Goal: Task Accomplishment & Management: Use online tool/utility

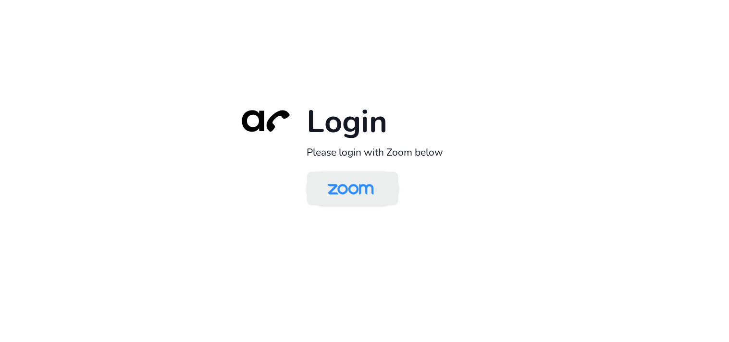
click at [370, 191] on img at bounding box center [351, 189] width 66 height 31
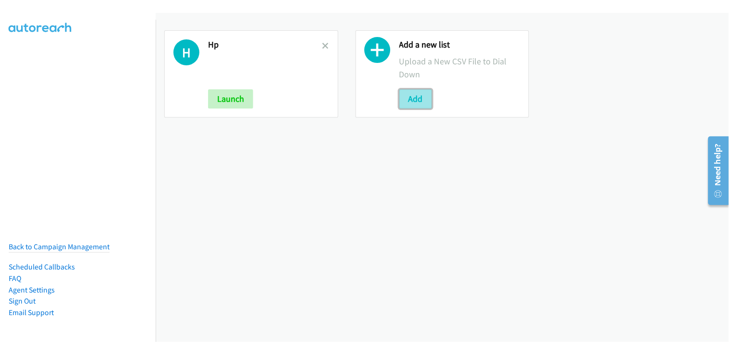
click at [413, 100] on button "Add" at bounding box center [416, 98] width 33 height 19
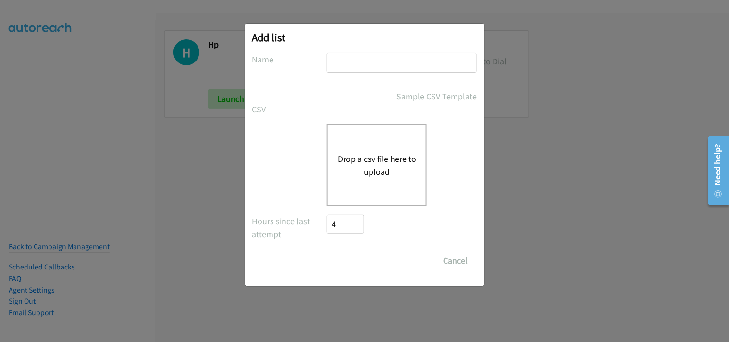
click at [393, 63] on input "text" at bounding box center [402, 63] width 150 height 20
type input "HP"
click at [531, 169] on div "Add list No phone fields were returned for that Report or List View Please uplo…" at bounding box center [364, 176] width 729 height 334
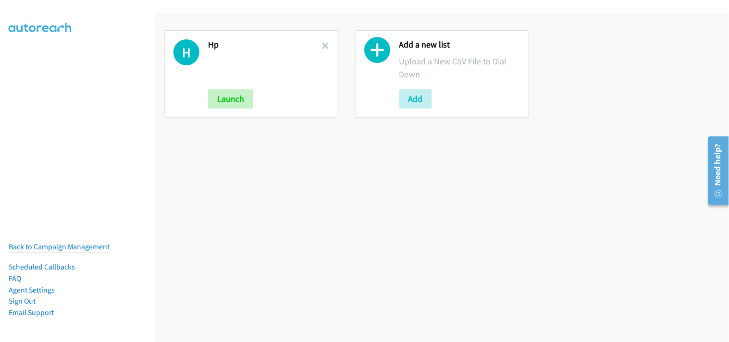
click at [323, 50] on link at bounding box center [326, 45] width 7 height 11
click at [323, 48] on icon at bounding box center [326, 46] width 7 height 7
click at [376, 177] on div "H Hp Launch Add a new list Upload a New CSV File to Dial Down Add" at bounding box center [443, 177] width 574 height 329
click at [324, 47] on icon at bounding box center [326, 46] width 7 height 7
click at [326, 45] on icon at bounding box center [326, 46] width 7 height 7
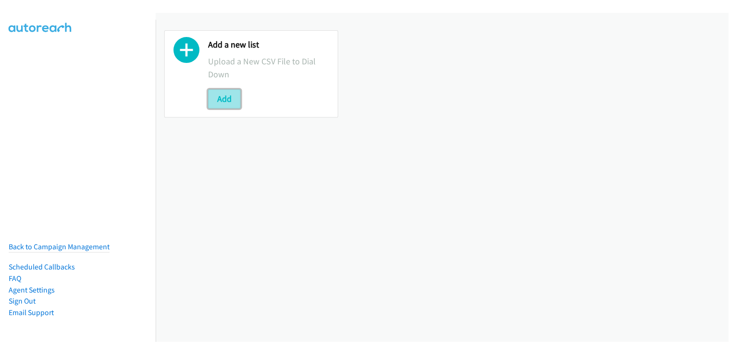
click at [230, 100] on button "Add" at bounding box center [224, 98] width 33 height 19
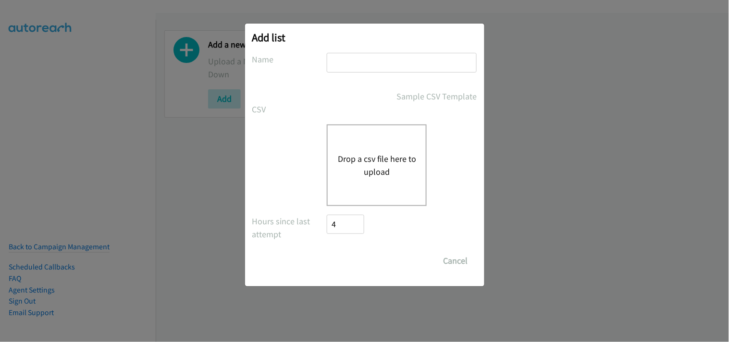
click at [339, 52] on div "Add list No phone fields were returned for that Report or List View Please uplo…" at bounding box center [364, 155] width 239 height 263
click at [348, 56] on input "text" at bounding box center [402, 63] width 150 height 20
type input "HP"
click at [368, 181] on div "Drop a csv file here to upload" at bounding box center [377, 166] width 100 height 82
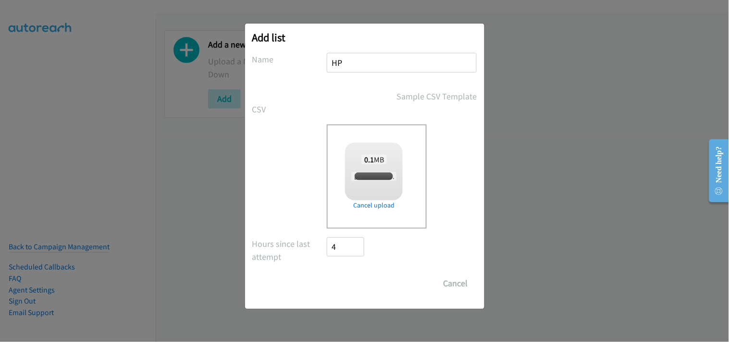
checkbox input "true"
click at [342, 285] on input "Save List" at bounding box center [352, 283] width 50 height 19
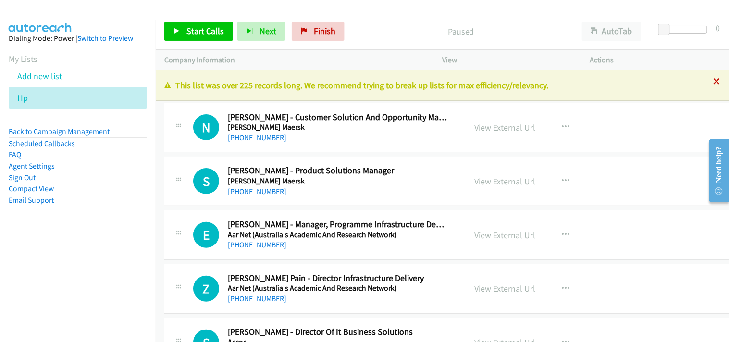
click at [714, 79] on icon at bounding box center [717, 82] width 7 height 7
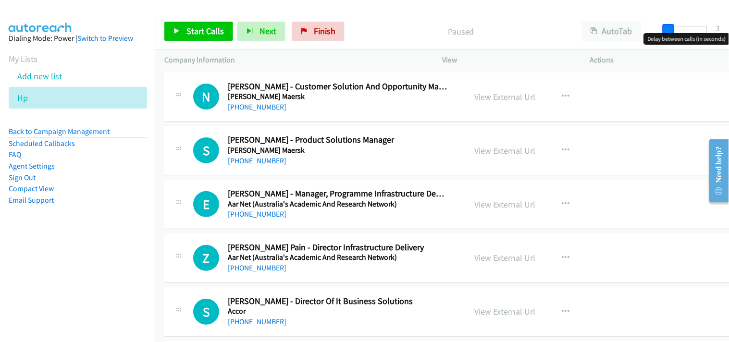
click at [669, 26] on span at bounding box center [669, 30] width 12 height 12
click at [495, 21] on div "Start Calls Pause Next Finish Paused AutoTab AutoTab 3" at bounding box center [443, 31] width 574 height 37
click at [521, 18] on div "Start Calls Pause Next Finish Paused AutoTab AutoTab 3" at bounding box center [443, 31] width 574 height 37
drag, startPoint x: 106, startPoint y: 289, endPoint x: 141, endPoint y: 296, distance: 36.3
click at [105, 289] on nav "Dialing Mode: Power | Switch to Preview My Lists Add new list Hp Back to Campai…" at bounding box center [78, 191] width 156 height 342
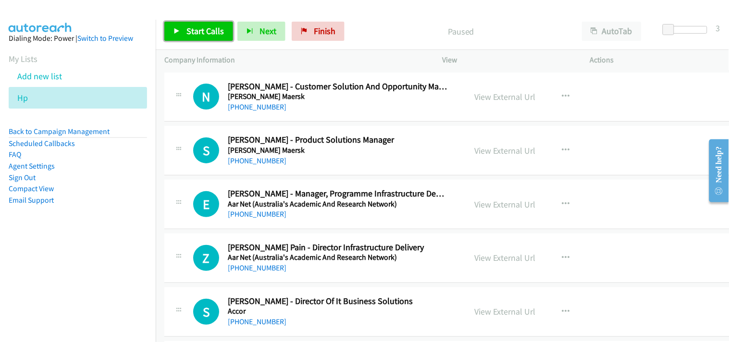
click at [195, 33] on span "Start Calls" at bounding box center [206, 30] width 38 height 11
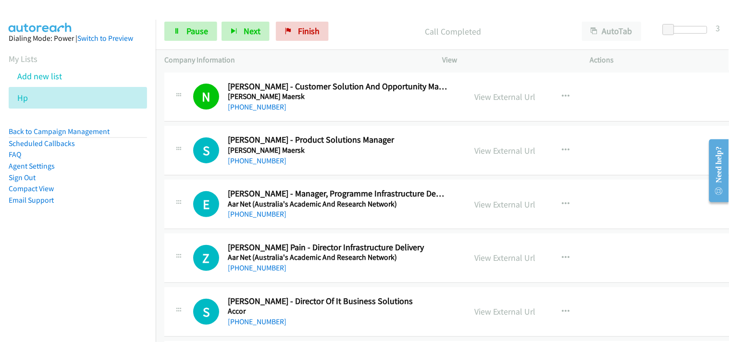
click at [200, 20] on div "Start Calls Pause Next Finish Call Completed AutoTab AutoTab 3" at bounding box center [443, 31] width 574 height 37
click at [198, 37] on link "Pause" at bounding box center [190, 31] width 53 height 19
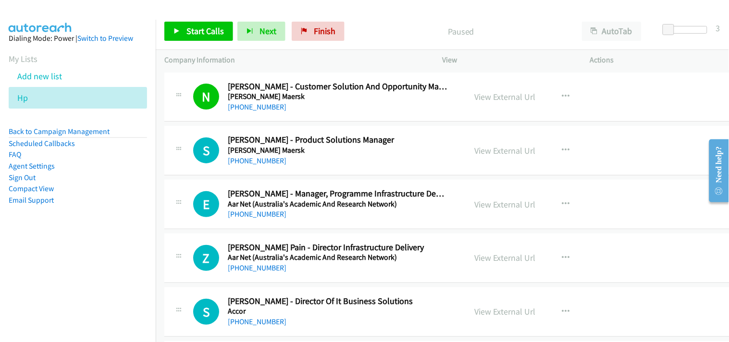
click at [200, 44] on div "Start Calls Pause Next Finish Paused AutoTab AutoTab 3" at bounding box center [443, 31] width 574 height 37
click at [202, 36] on span "Start Calls" at bounding box center [206, 30] width 38 height 11
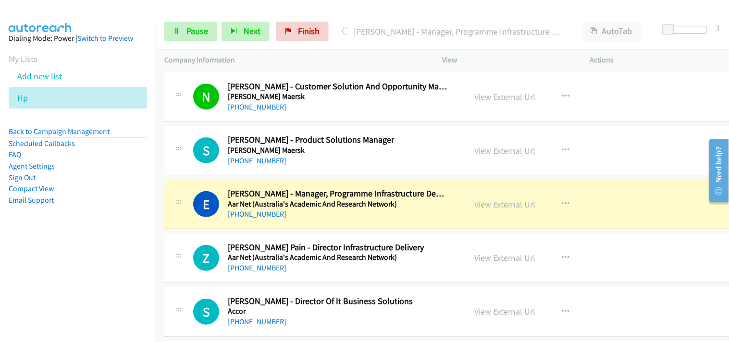
scroll to position [53, 0]
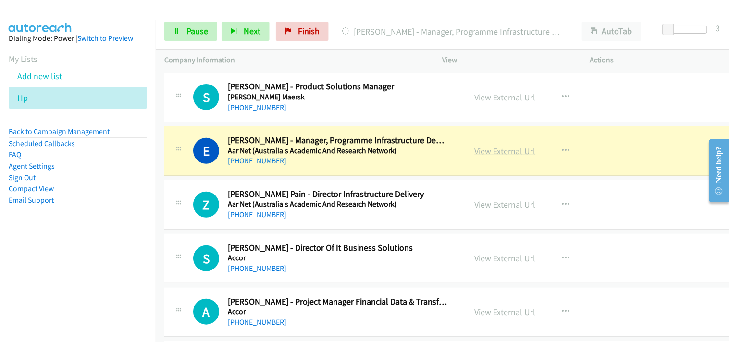
click at [491, 154] on link "View External Url" at bounding box center [505, 151] width 61 height 11
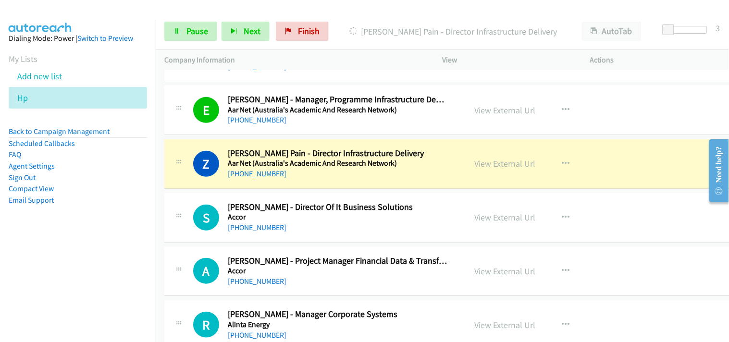
scroll to position [107, 0]
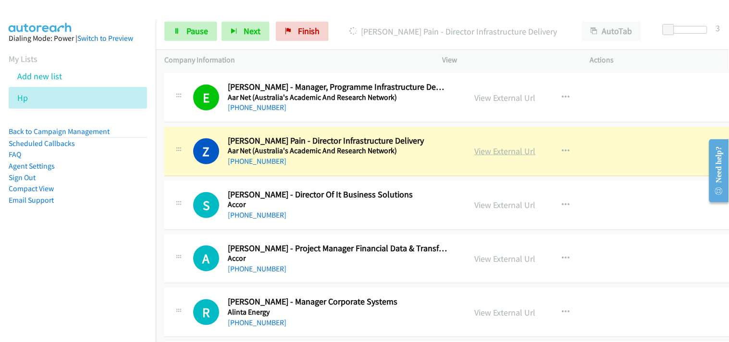
click at [498, 156] on link "View External Url" at bounding box center [505, 151] width 61 height 11
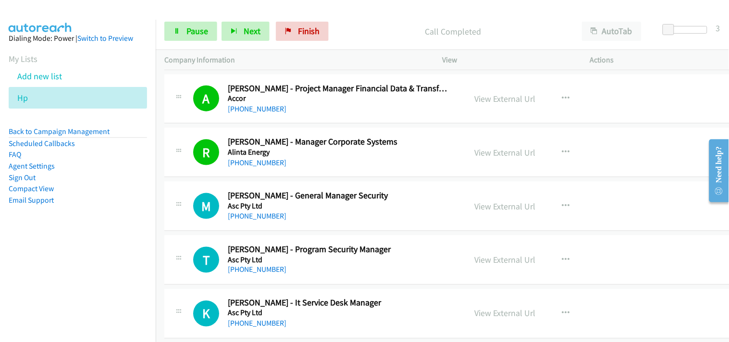
scroll to position [374, 0]
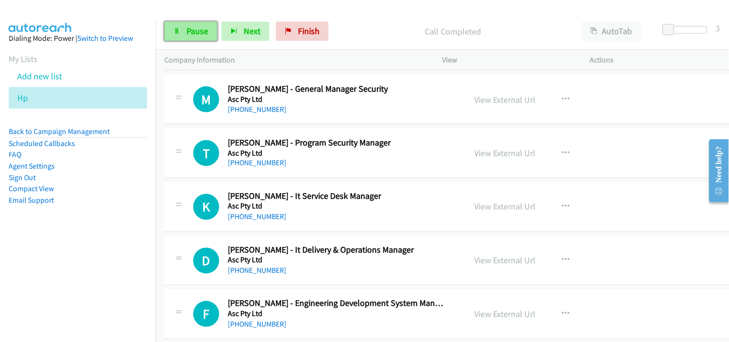
click at [195, 26] on span "Pause" at bounding box center [198, 30] width 22 height 11
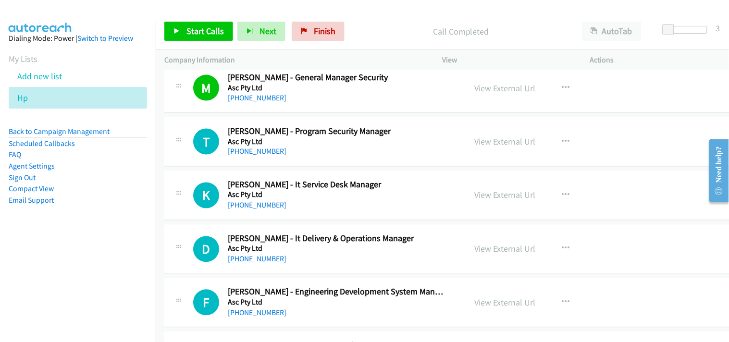
scroll to position [427, 0]
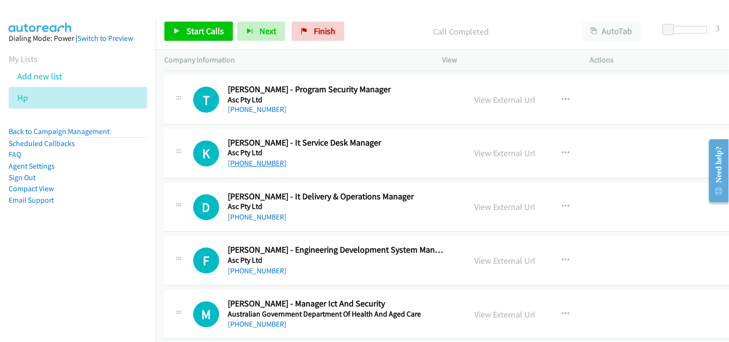
click at [239, 164] on link "[PHONE_NUMBER]" at bounding box center [257, 163] width 59 height 9
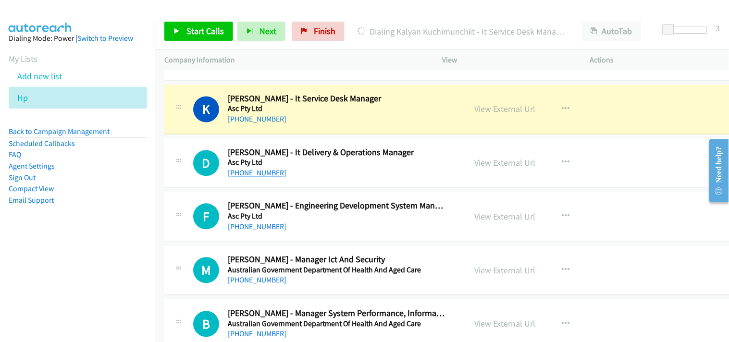
scroll to position [481, 0]
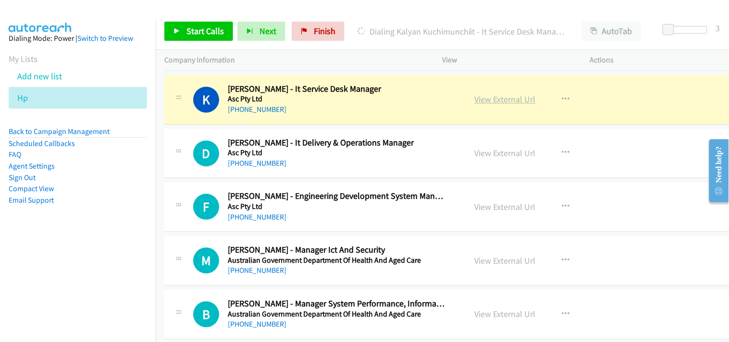
click at [494, 102] on link "View External Url" at bounding box center [505, 99] width 61 height 11
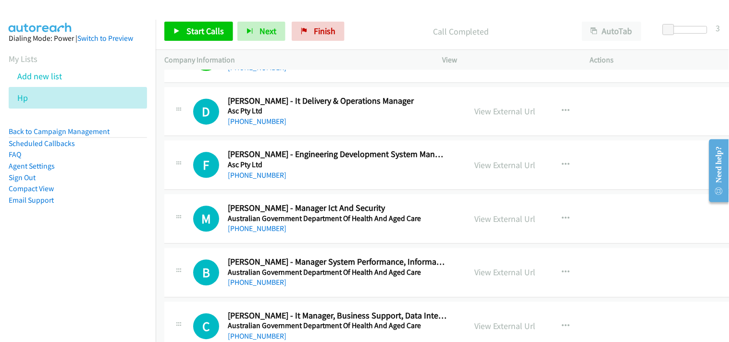
scroll to position [534, 0]
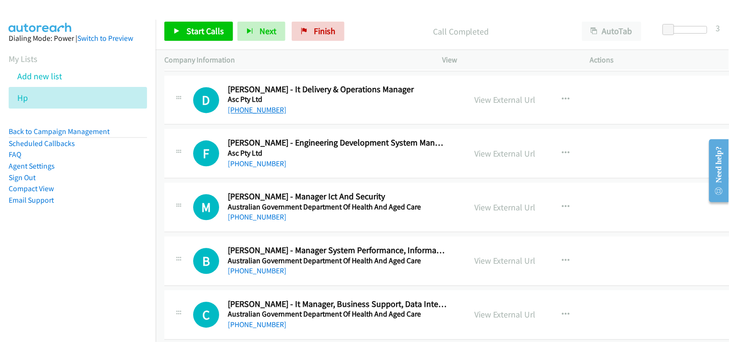
click at [254, 113] on link "[PHONE_NUMBER]" at bounding box center [257, 110] width 59 height 9
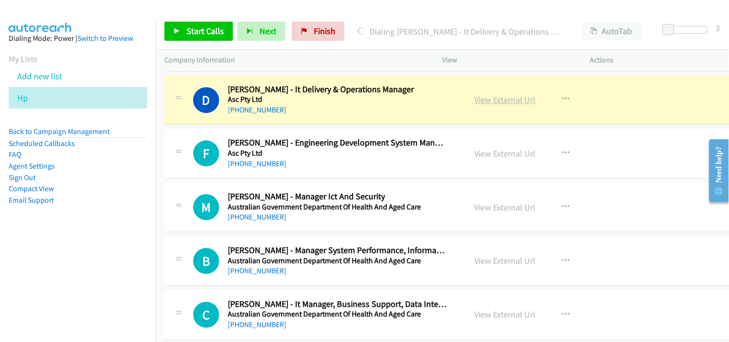
click at [499, 95] on link "View External Url" at bounding box center [505, 100] width 61 height 11
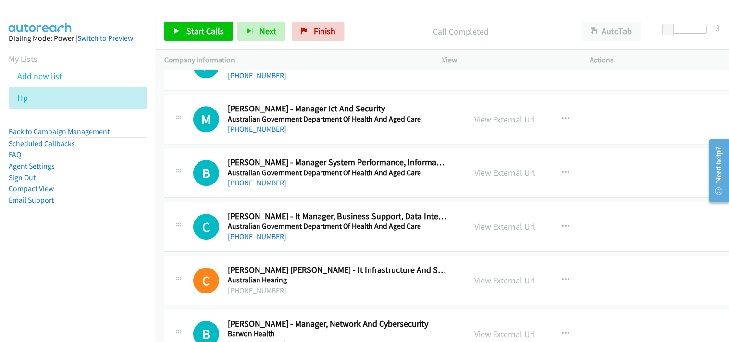
scroll to position [641, 0]
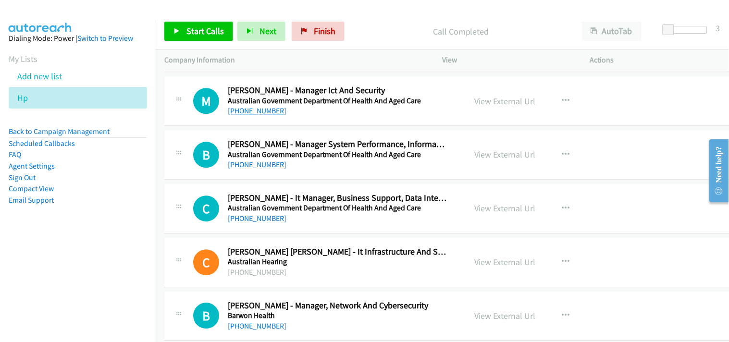
click at [246, 114] on link "[PHONE_NUMBER]" at bounding box center [257, 110] width 59 height 9
click at [491, 104] on link "View External Url" at bounding box center [505, 101] width 61 height 11
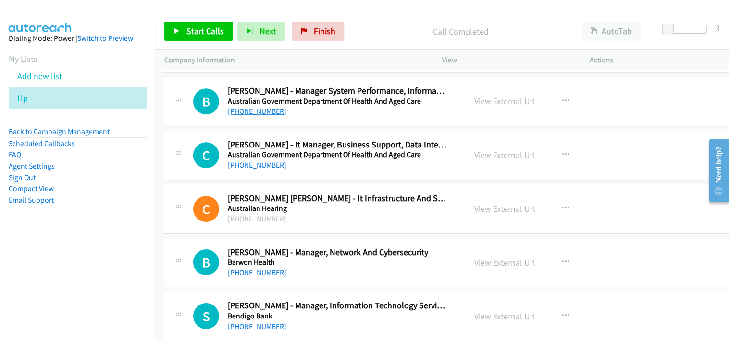
click at [245, 111] on link "[PHONE_NUMBER]" at bounding box center [257, 111] width 59 height 9
click at [485, 109] on div "View External Url View External Url Schedule/Manage Callback Start Calls Here R…" at bounding box center [546, 102] width 160 height 32
click at [477, 99] on link "View External Url" at bounding box center [505, 101] width 61 height 11
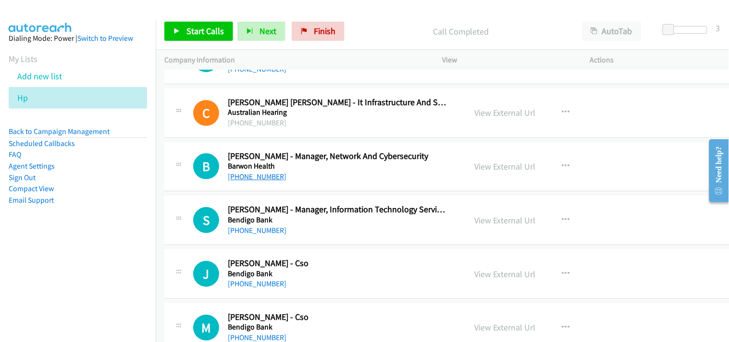
scroll to position [801, 0]
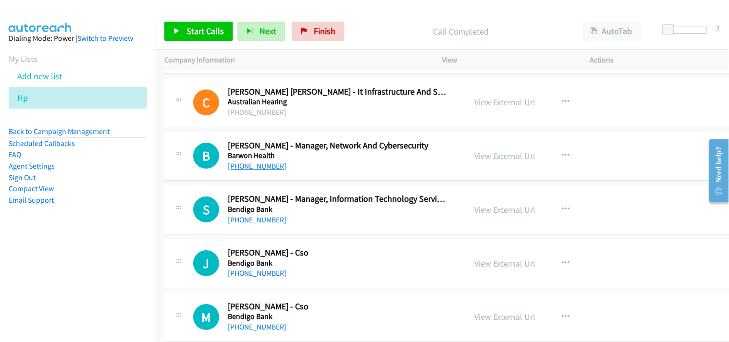
click at [249, 169] on link "[PHONE_NUMBER]" at bounding box center [257, 166] width 59 height 9
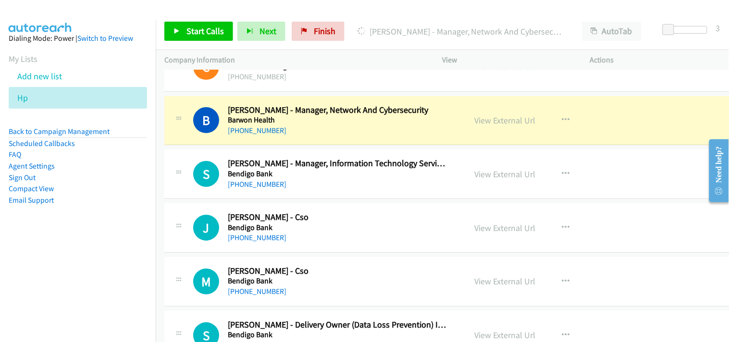
scroll to position [854, 0]
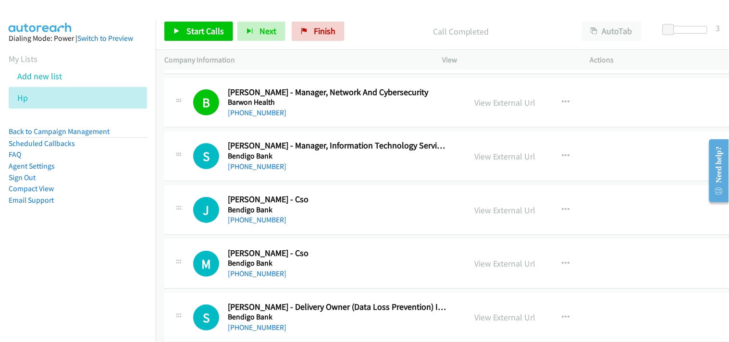
click at [255, 172] on div "[PHONE_NUMBER]" at bounding box center [338, 167] width 220 height 12
click at [251, 167] on link "[PHONE_NUMBER]" at bounding box center [257, 166] width 59 height 9
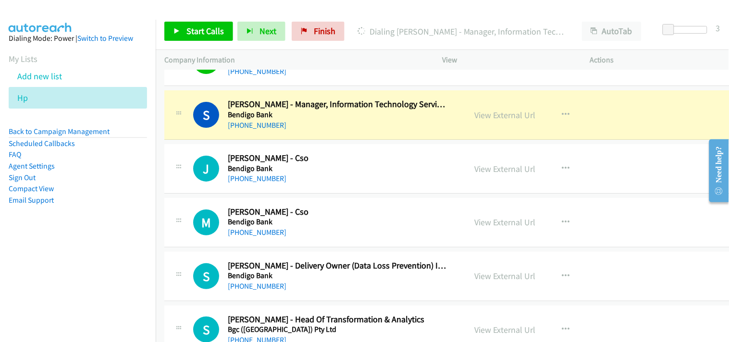
scroll to position [908, 0]
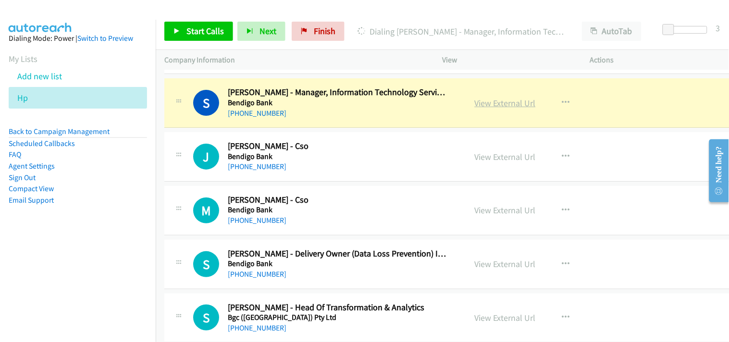
click at [497, 98] on link "View External Url" at bounding box center [505, 103] width 61 height 11
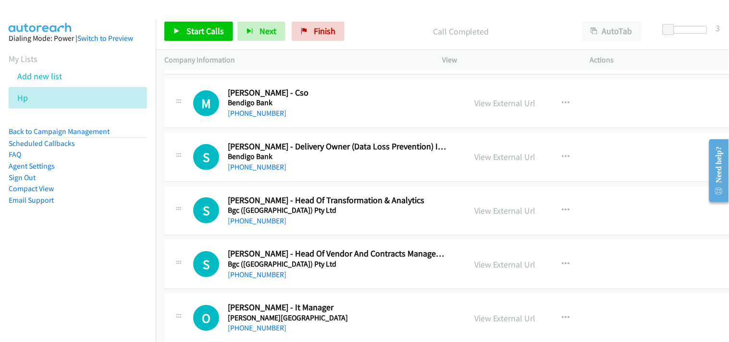
scroll to position [1068, 0]
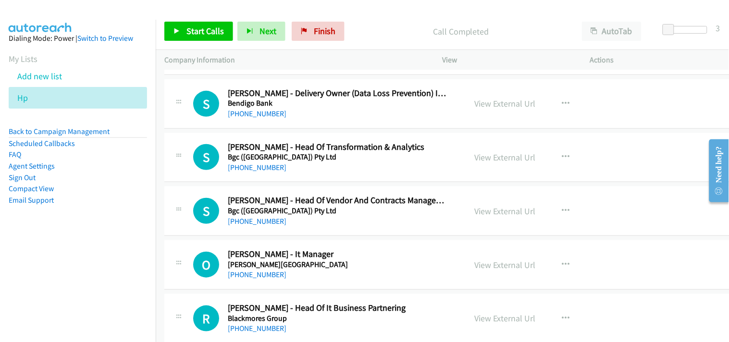
click at [373, 242] on div "O Callback Scheduled [PERSON_NAME] - It Manager [PERSON_NAME][GEOGRAPHIC_DATA] …" at bounding box center [448, 265] width 569 height 50
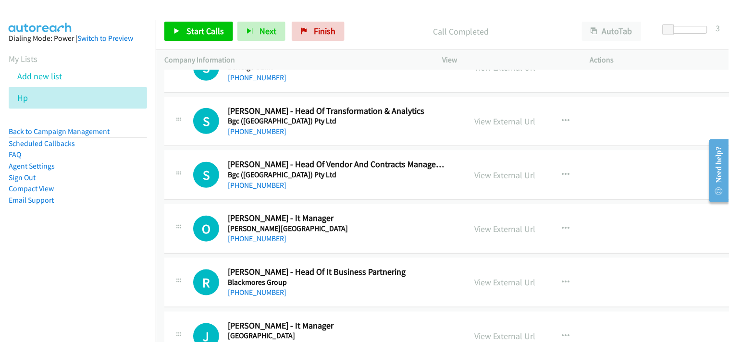
scroll to position [1122, 0]
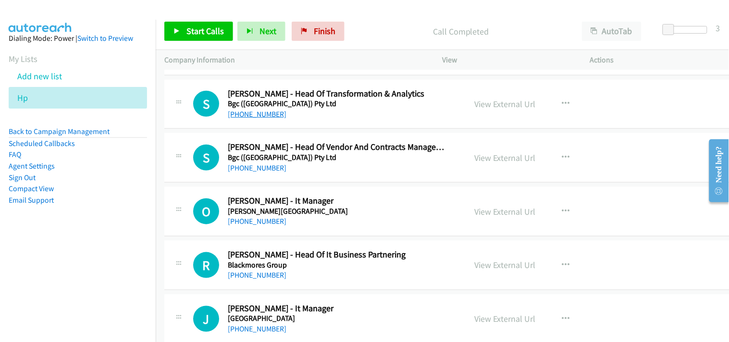
click at [265, 113] on link "[PHONE_NUMBER]" at bounding box center [257, 114] width 59 height 9
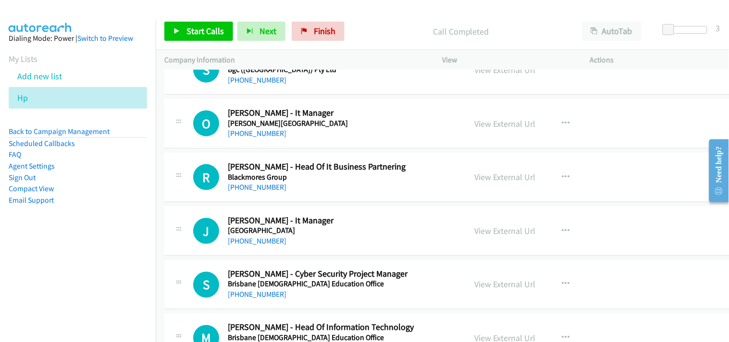
scroll to position [1229, 0]
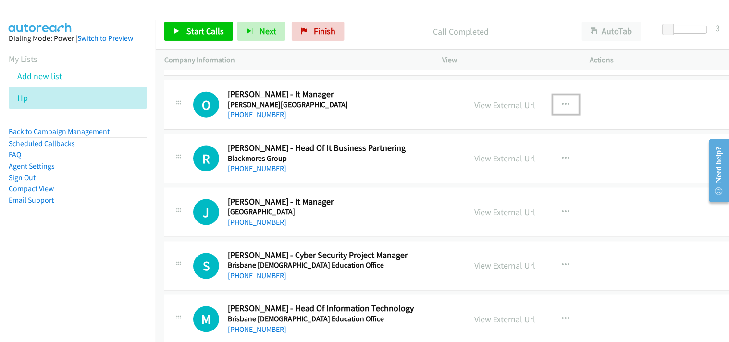
click at [563, 103] on button "button" at bounding box center [566, 104] width 26 height 19
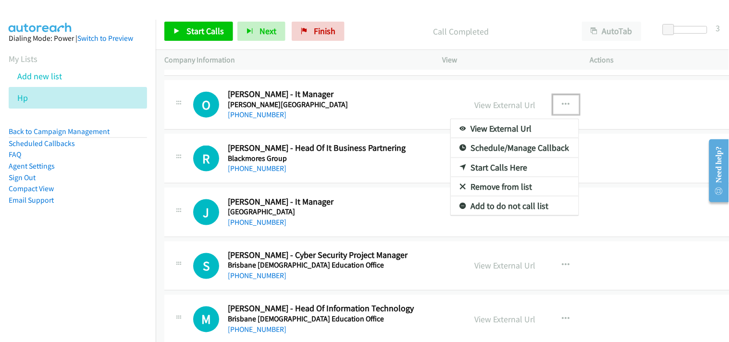
click at [483, 169] on link "Start Calls Here" at bounding box center [515, 167] width 128 height 19
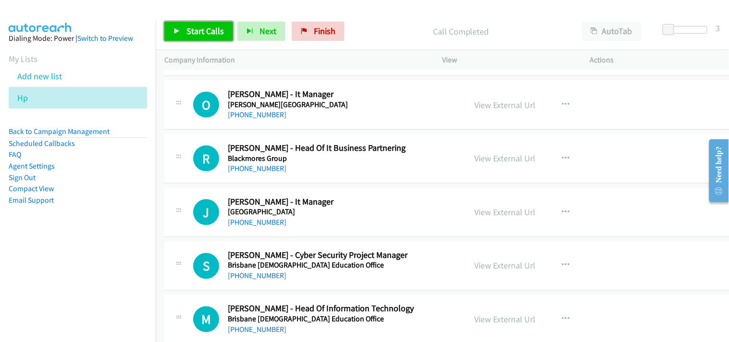
click at [204, 30] on span "Start Calls" at bounding box center [206, 30] width 38 height 11
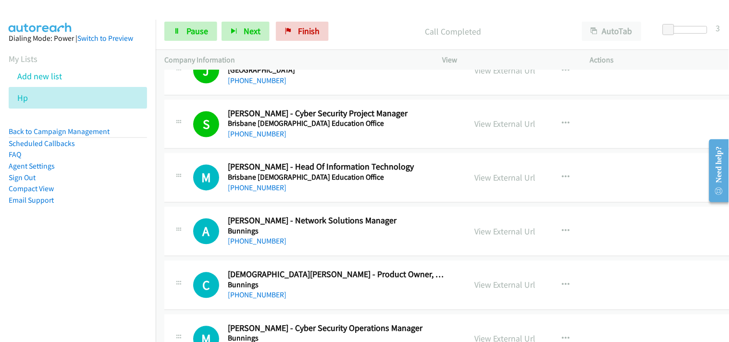
scroll to position [1389, 0]
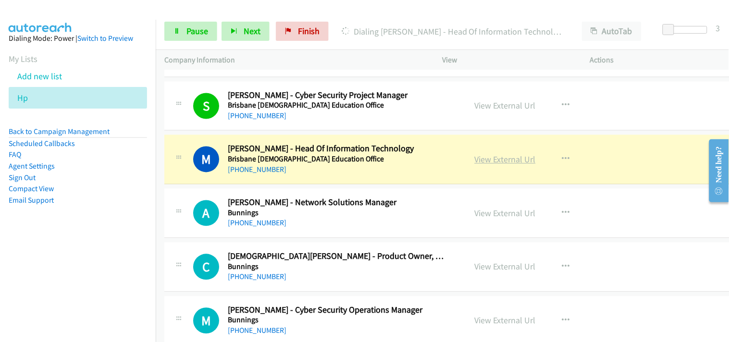
click at [475, 160] on link "View External Url" at bounding box center [505, 159] width 61 height 11
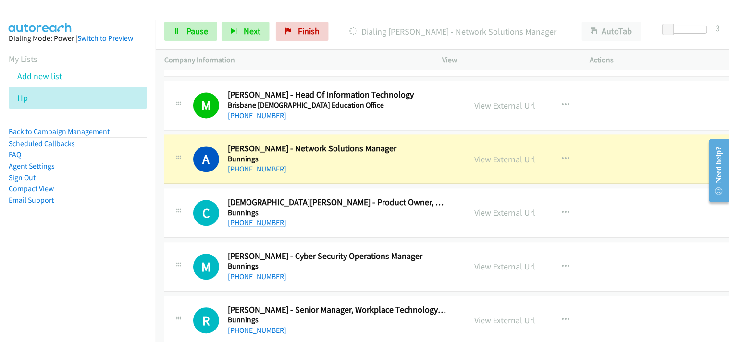
scroll to position [1496, 0]
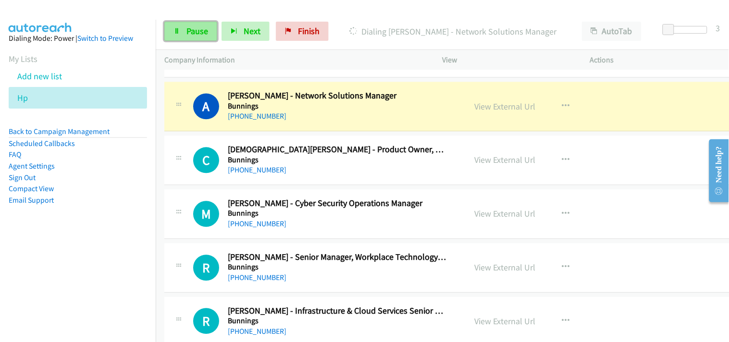
click at [209, 35] on link "Pause" at bounding box center [190, 31] width 53 height 19
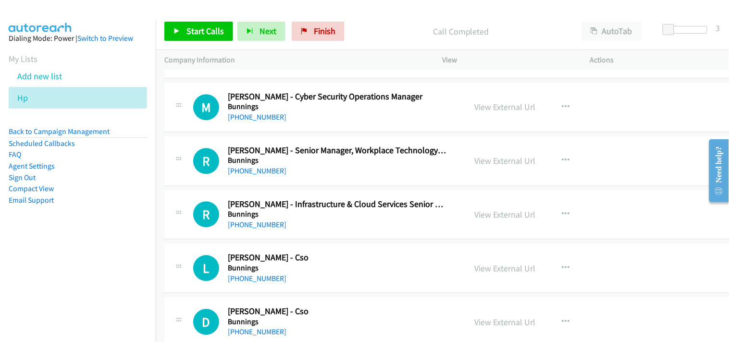
scroll to position [1656, 0]
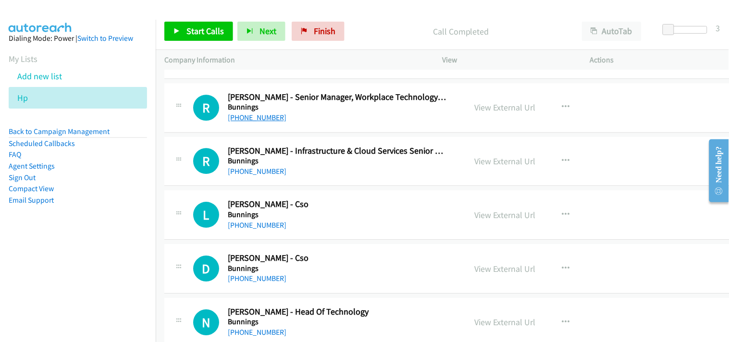
click at [260, 122] on link "[PHONE_NUMBER]" at bounding box center [257, 117] width 59 height 9
click at [260, 170] on link "[PHONE_NUMBER]" at bounding box center [257, 171] width 59 height 9
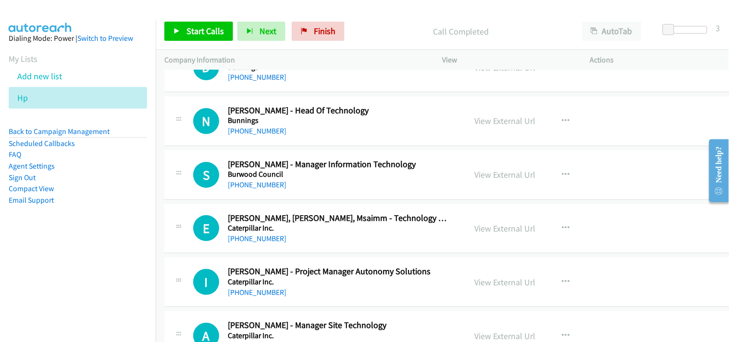
scroll to position [1870, 0]
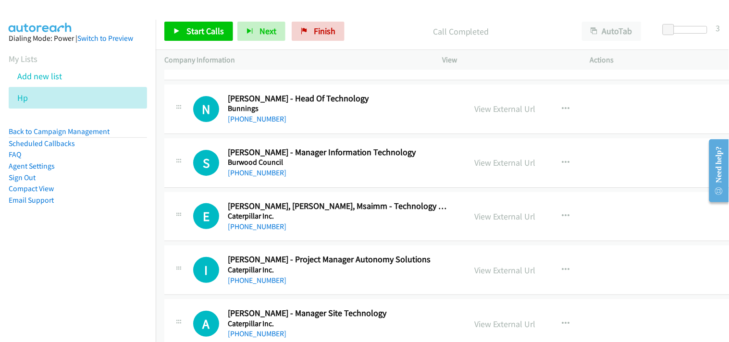
click at [244, 125] on div "[PHONE_NUMBER]" at bounding box center [338, 119] width 220 height 12
click at [248, 114] on link "[PHONE_NUMBER]" at bounding box center [257, 118] width 59 height 9
click at [266, 171] on link "[PHONE_NUMBER]" at bounding box center [257, 172] width 59 height 9
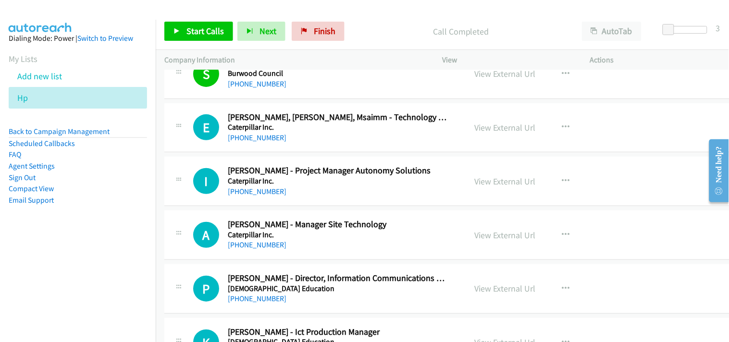
scroll to position [1977, 0]
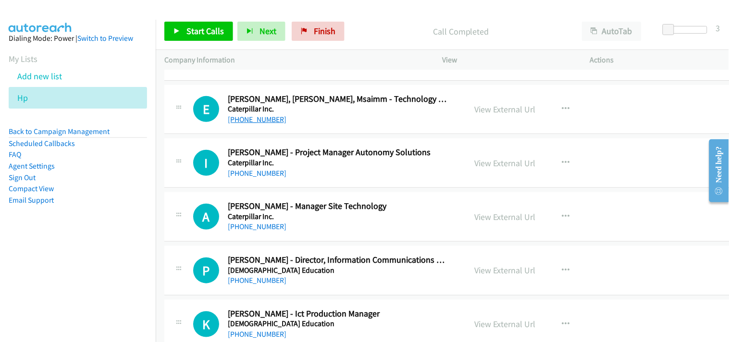
click at [243, 118] on link "[PHONE_NUMBER]" at bounding box center [257, 119] width 59 height 9
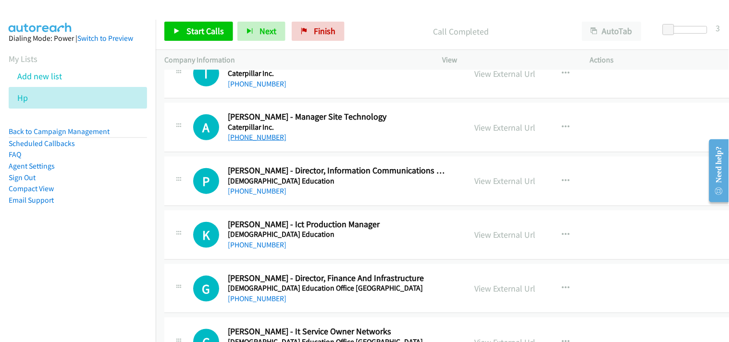
scroll to position [2084, 0]
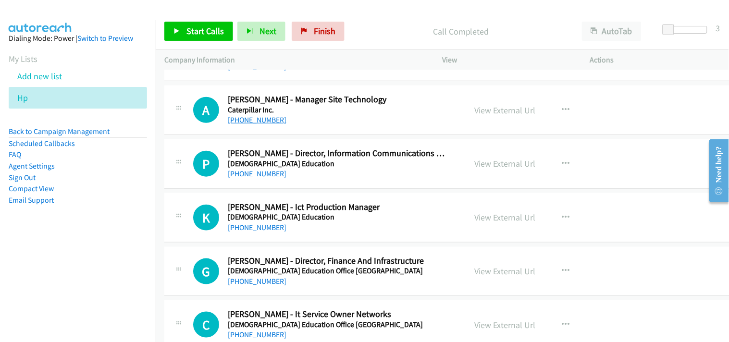
click at [243, 125] on link "[PHONE_NUMBER]" at bounding box center [257, 119] width 59 height 9
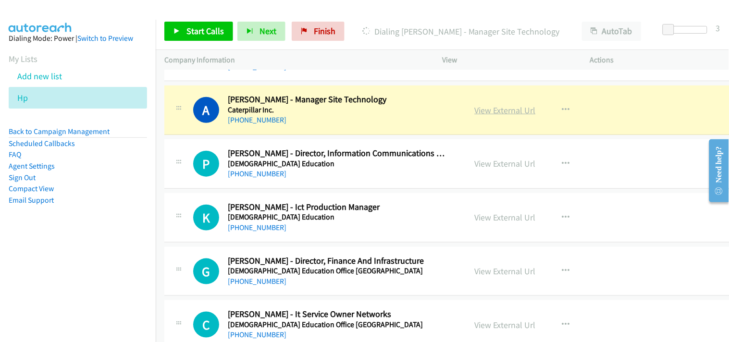
click at [475, 112] on link "View External Url" at bounding box center [505, 110] width 61 height 11
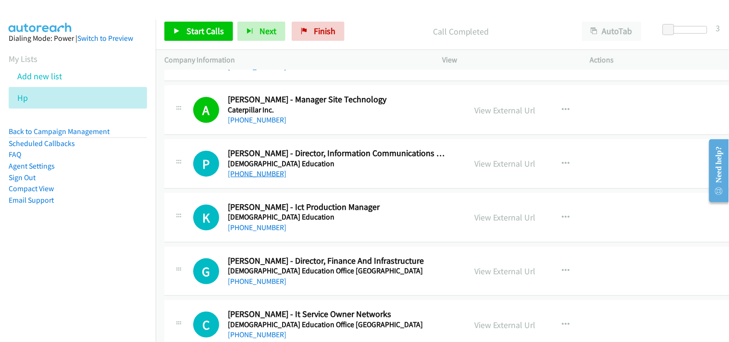
scroll to position [2137, 0]
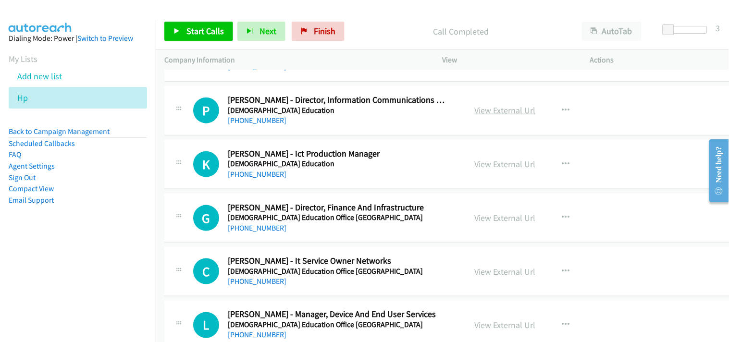
click at [487, 112] on link "View External Url" at bounding box center [505, 110] width 61 height 11
click at [258, 123] on link "[PHONE_NUMBER]" at bounding box center [257, 120] width 59 height 9
